Goal: Find specific page/section

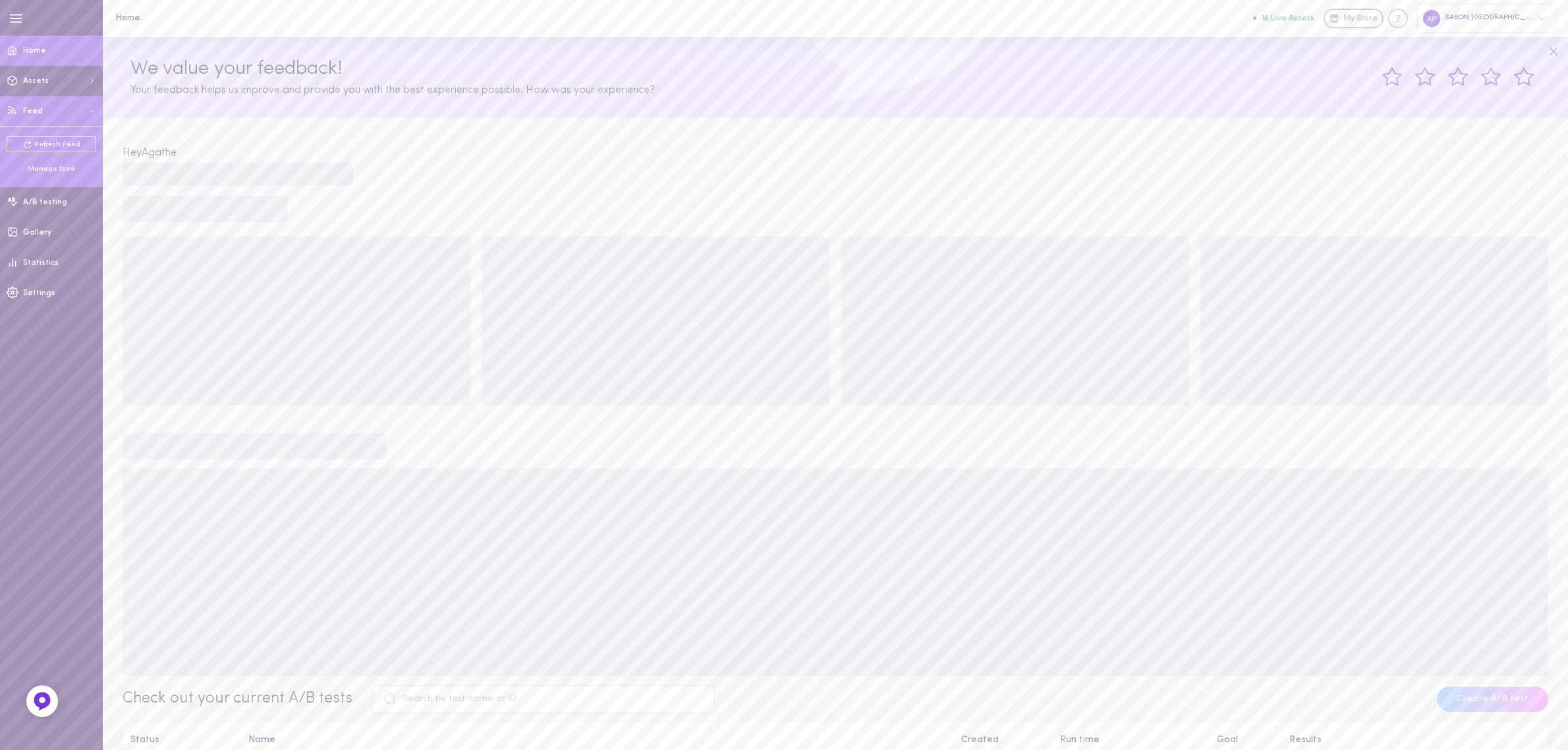
click at [38, 164] on div "Manage feed" at bounding box center [51, 168] width 89 height 10
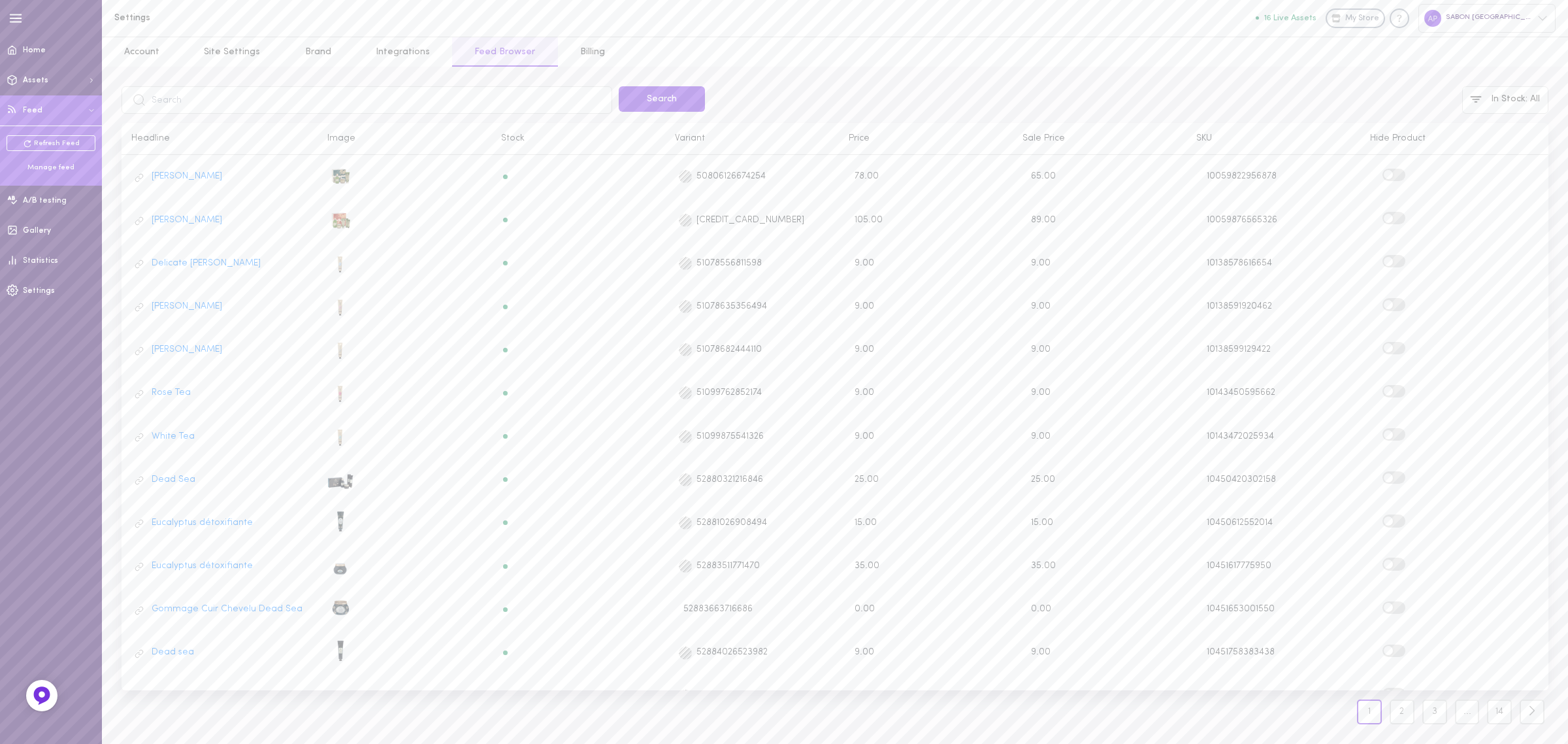
click at [347, 88] on input "text" at bounding box center [367, 100] width 490 height 27
type input "echantillon"
click button "Search" at bounding box center [662, 99] width 86 height 25
click at [1405, 301] on label at bounding box center [1394, 304] width 23 height 13
click at [0, 0] on input "checkbox" at bounding box center [0, 0] width 0 height 0
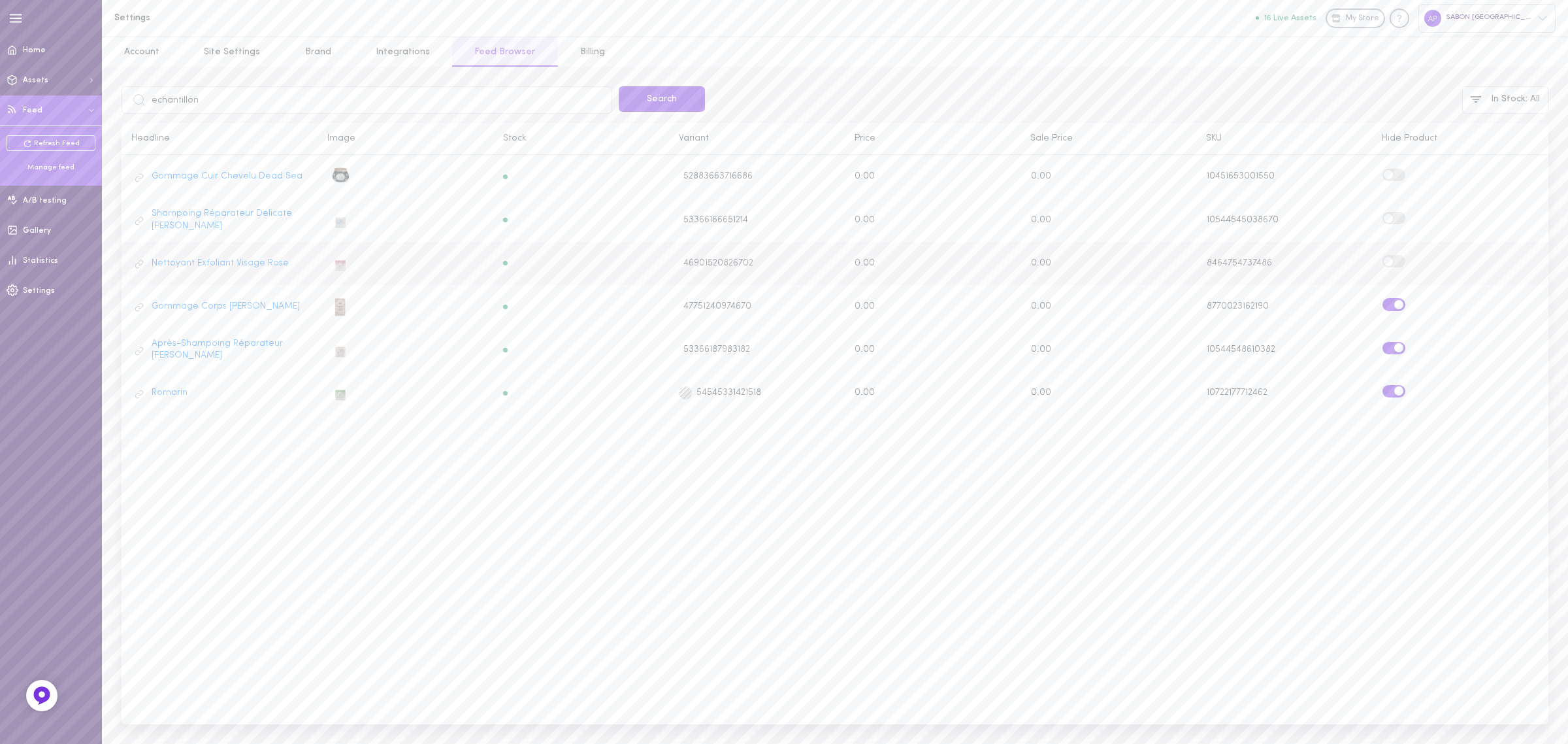
click at [1403, 263] on label at bounding box center [1394, 261] width 23 height 13
click at [0, 0] on input "checkbox" at bounding box center [0, 0] width 0 height 0
click at [1395, 221] on label at bounding box center [1394, 218] width 23 height 13
click at [0, 0] on input "checkbox" at bounding box center [0, 0] width 0 height 0
click at [1400, 178] on label at bounding box center [1394, 174] width 23 height 13
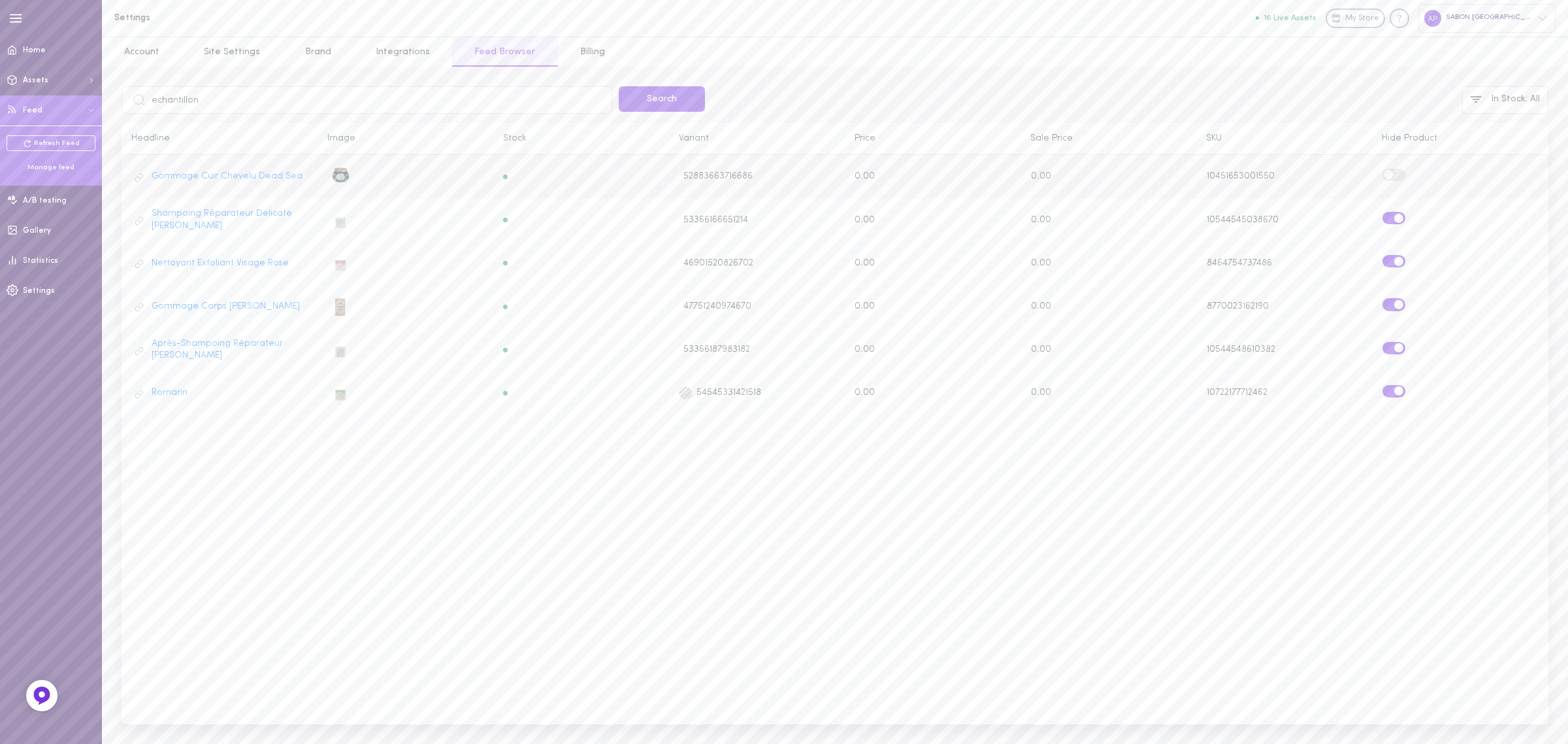
click at [0, 0] on input "checkbox" at bounding box center [0, 0] width 0 height 0
click at [358, 88] on input "echantillon" at bounding box center [367, 100] width 490 height 27
type input "geranium"
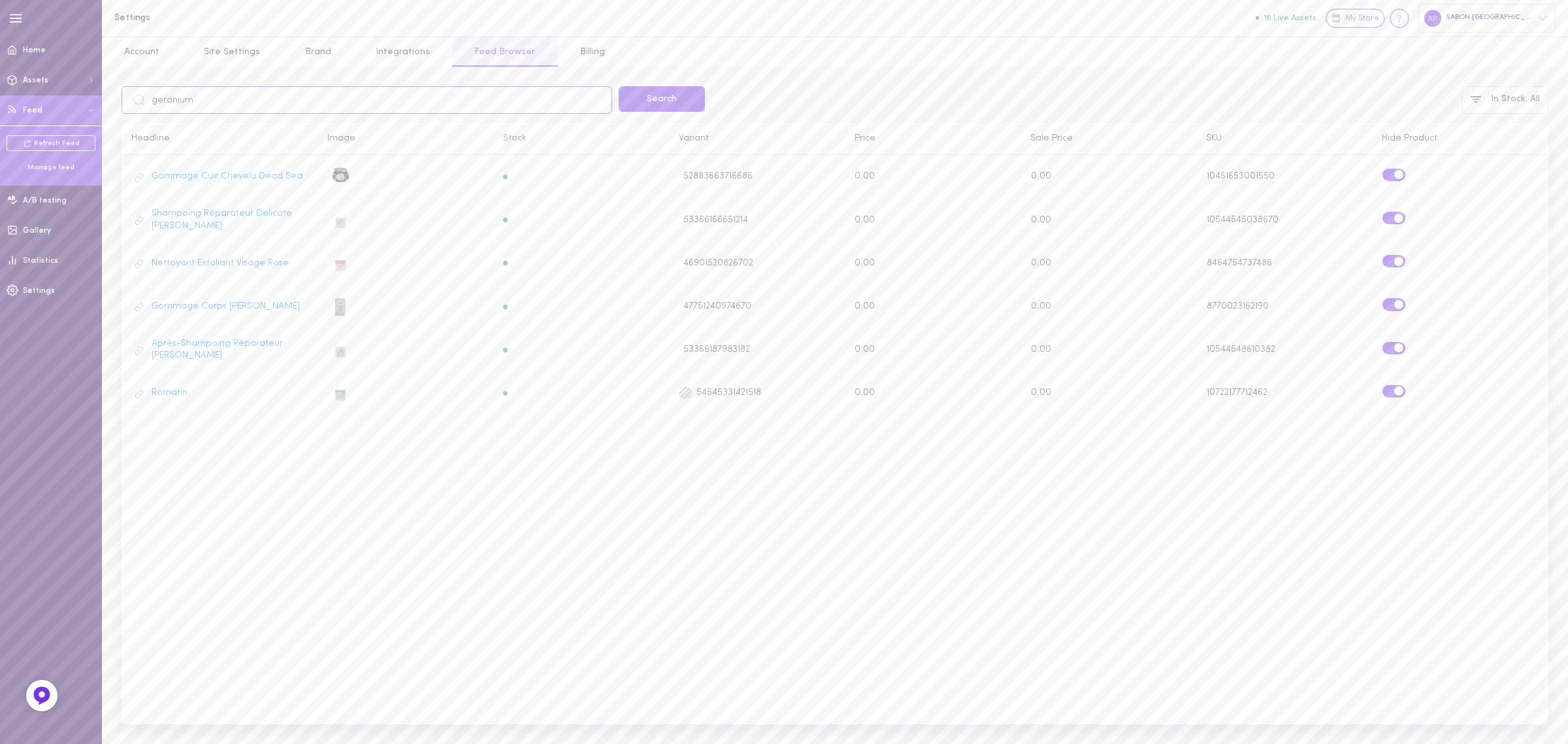
click button "Search" at bounding box center [662, 99] width 86 height 25
click at [433, 105] on input "geranium" at bounding box center [367, 100] width 490 height 27
type input "vanity"
click button "Search" at bounding box center [662, 99] width 86 height 25
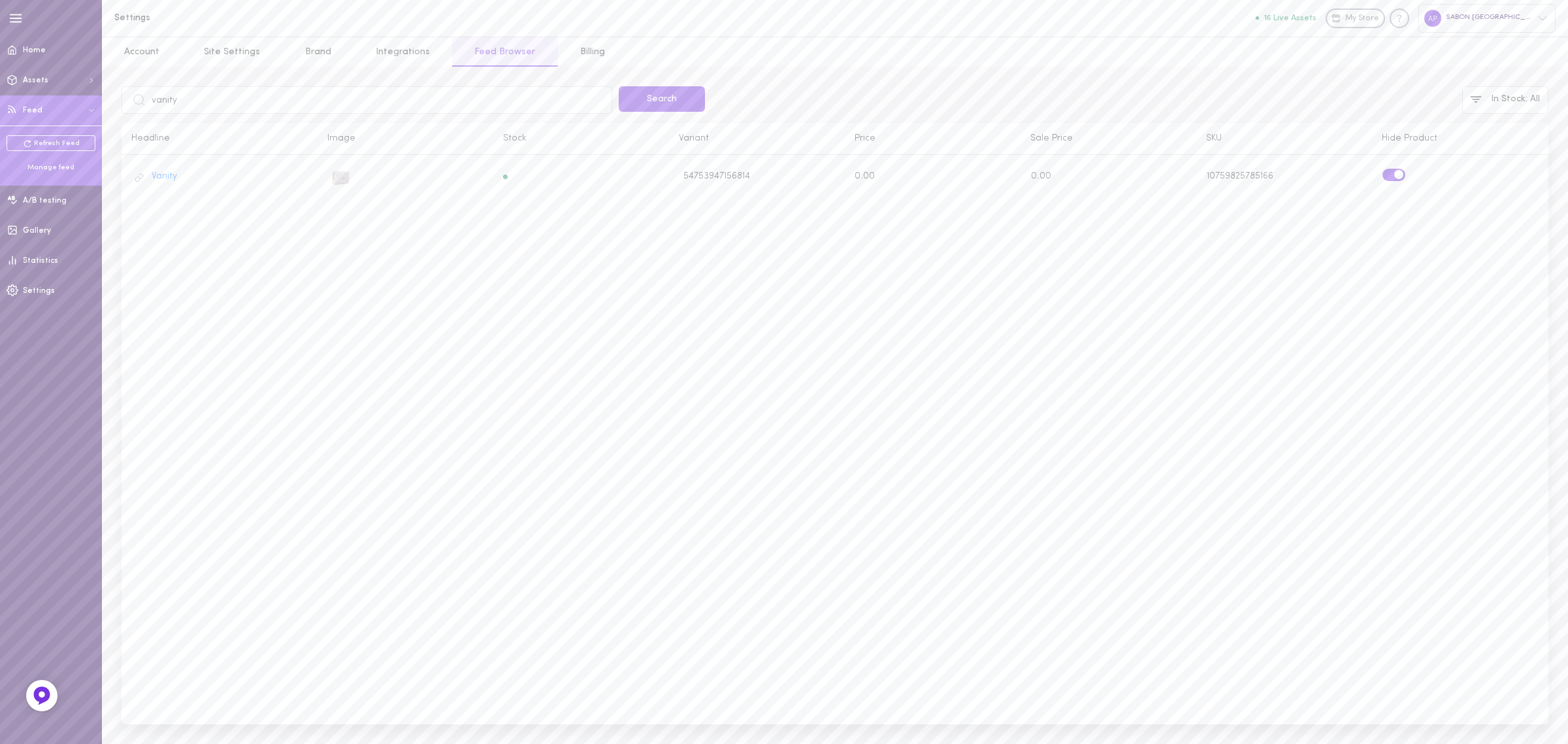
click at [433, 105] on input "vanity" at bounding box center [367, 100] width 490 height 27
click button "Search" at bounding box center [662, 99] width 86 height 25
click at [234, 106] on input "text" at bounding box center [367, 100] width 490 height 27
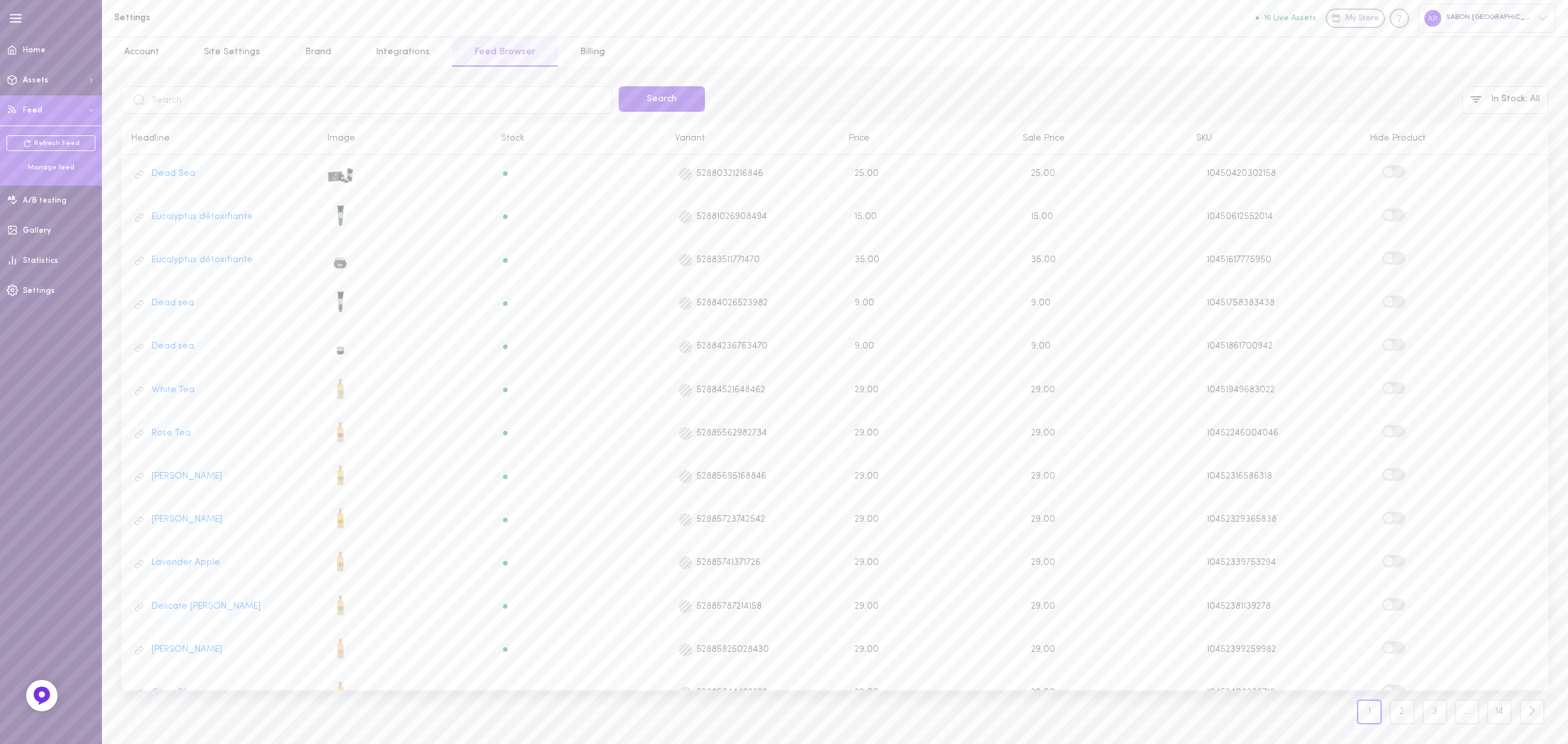
click at [234, 106] on input "text" at bounding box center [367, 100] width 490 height 27
type input "echantillon"
click at [619, 86] on button "Search" at bounding box center [662, 99] width 86 height 25
click at [365, 89] on input "text" at bounding box center [367, 100] width 490 height 27
type input "echantillo"
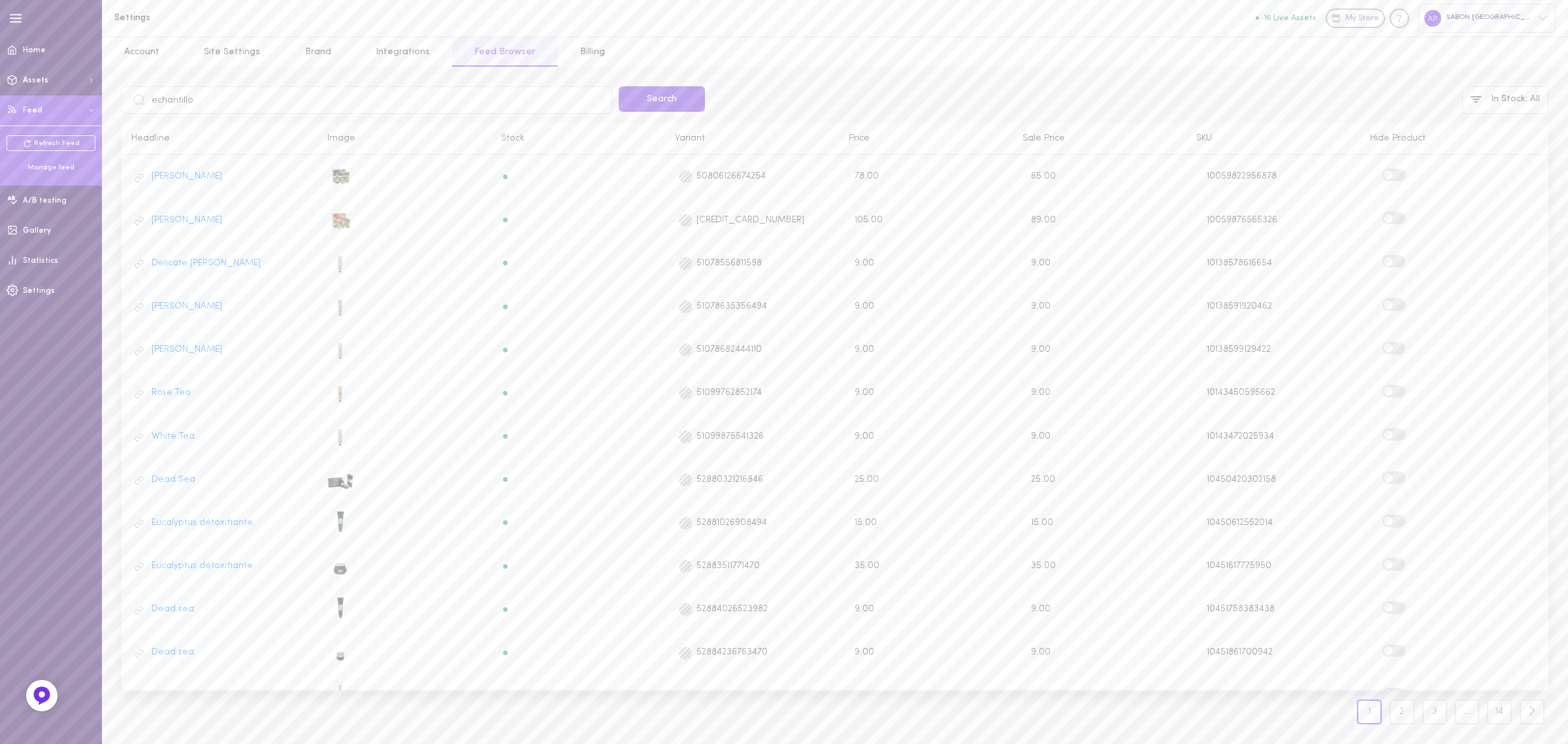
click button "Search" at bounding box center [662, 99] width 86 height 25
